Goal: Task Accomplishment & Management: Manage account settings

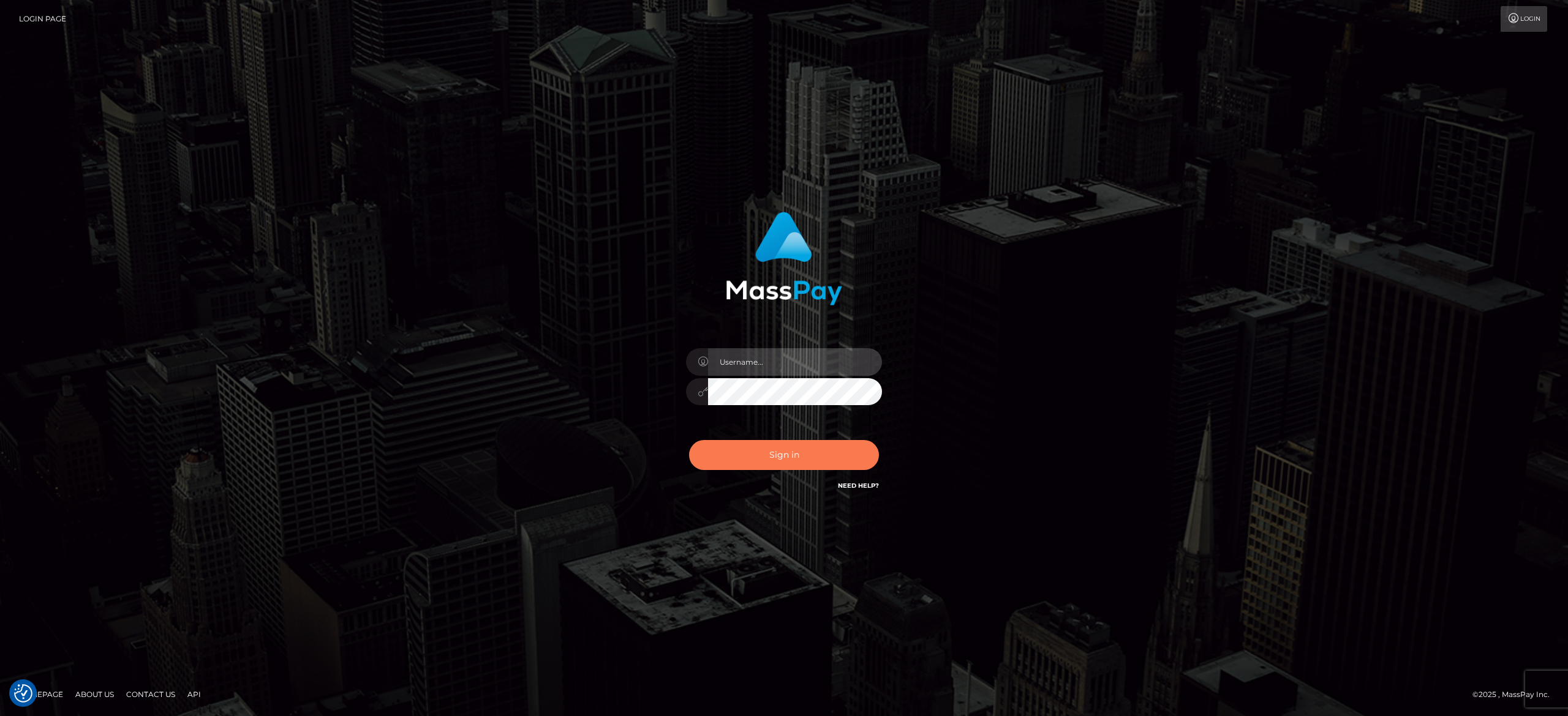
type input "[PERSON_NAME].[PERSON_NAME]"
click at [774, 450] on button "Sign in" at bounding box center [784, 455] width 190 height 30
type input "[PERSON_NAME].[PERSON_NAME]"
click at [774, 450] on button "Sign in" at bounding box center [784, 455] width 190 height 30
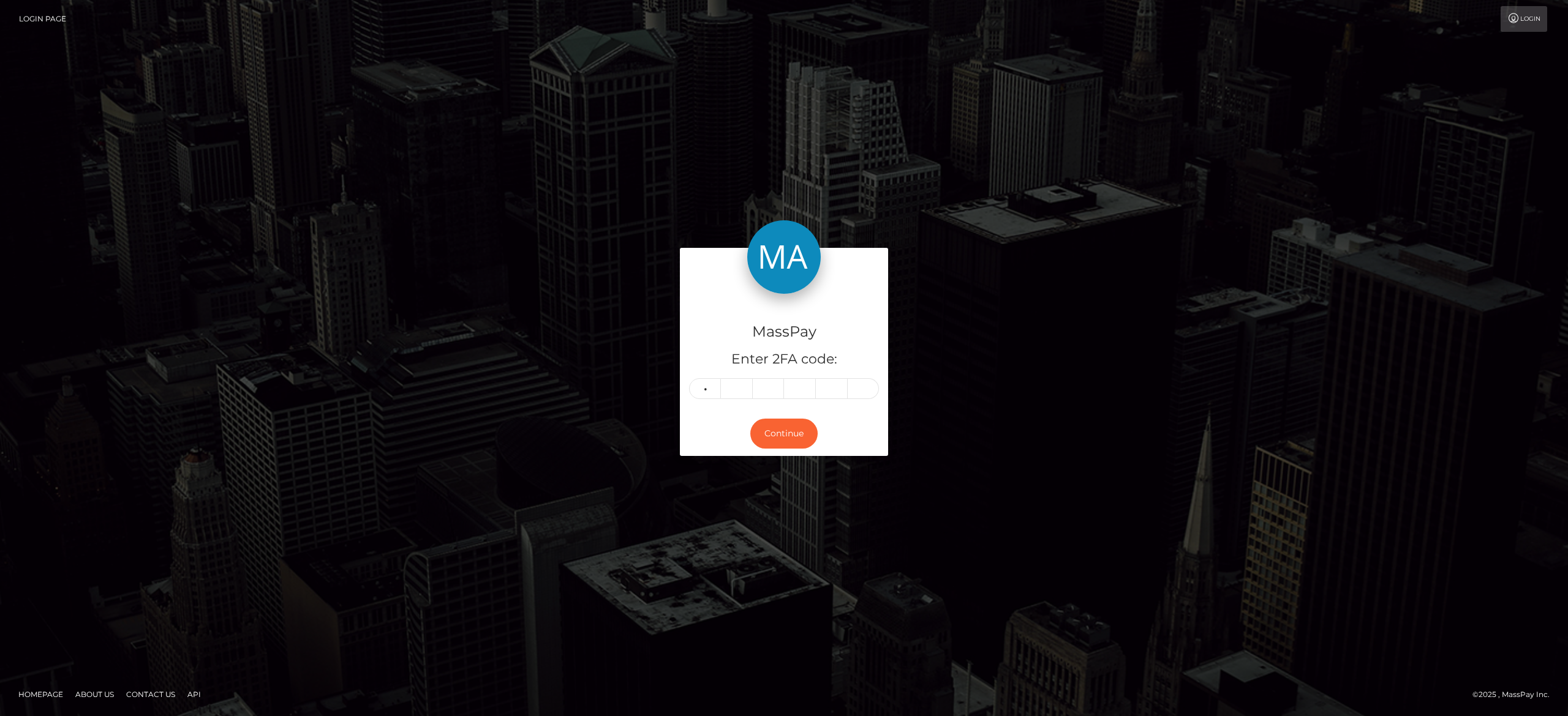
type input "6"
type input "7"
type input "8"
type input "3"
type input "8"
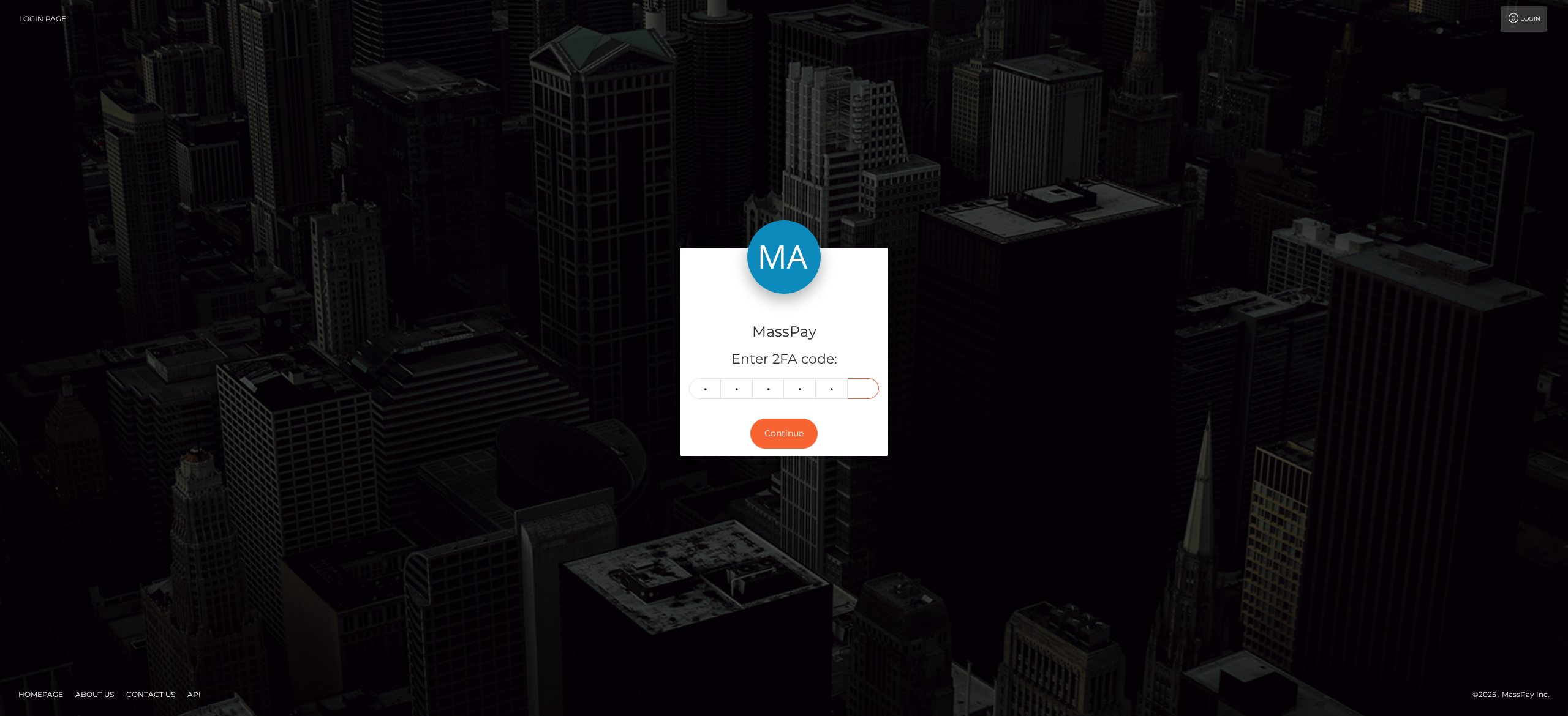
type input "3"
